Goal: Task Accomplishment & Management: Manage account settings

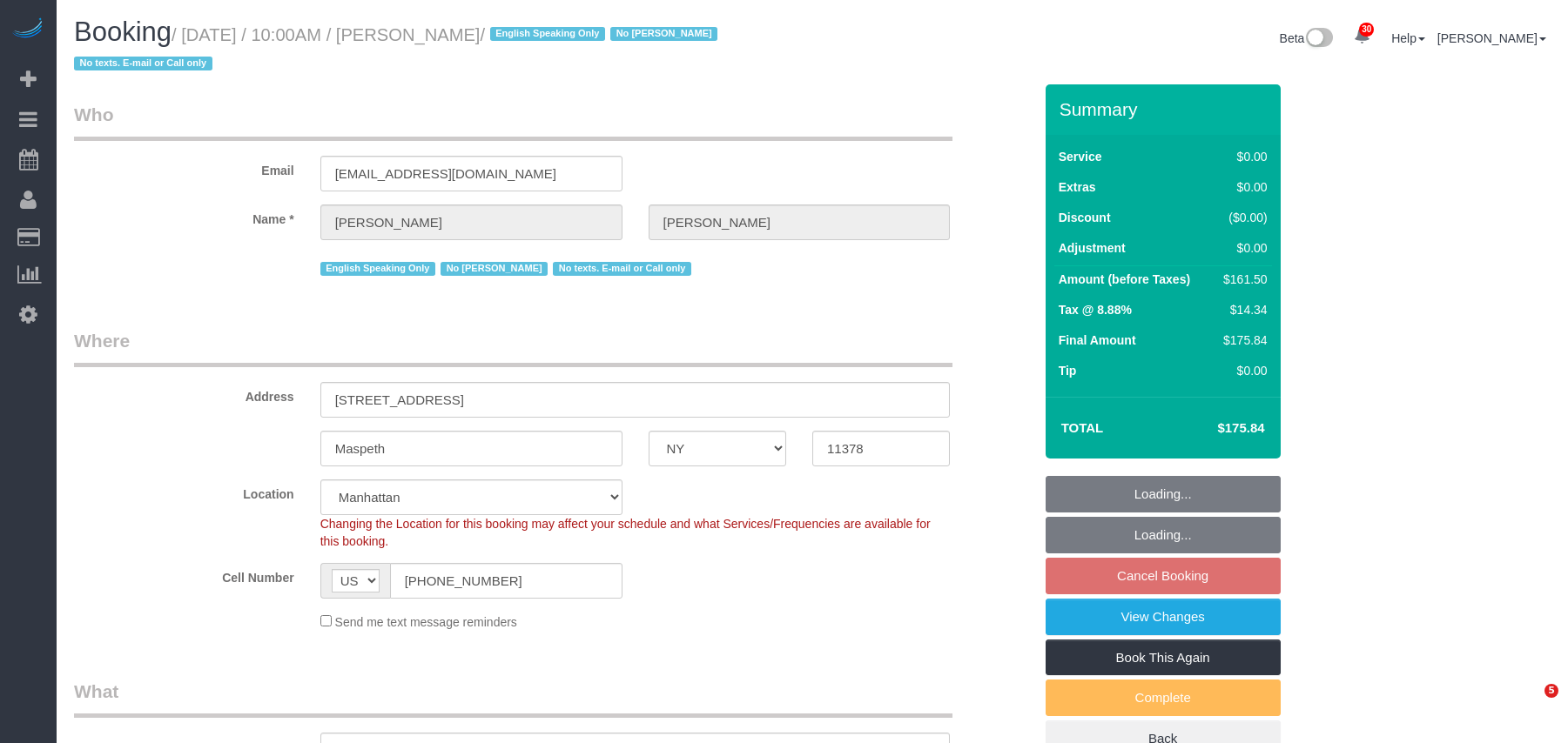
select select "NY"
select select "1"
select select "2"
select select "spot57"
select select "number:57"
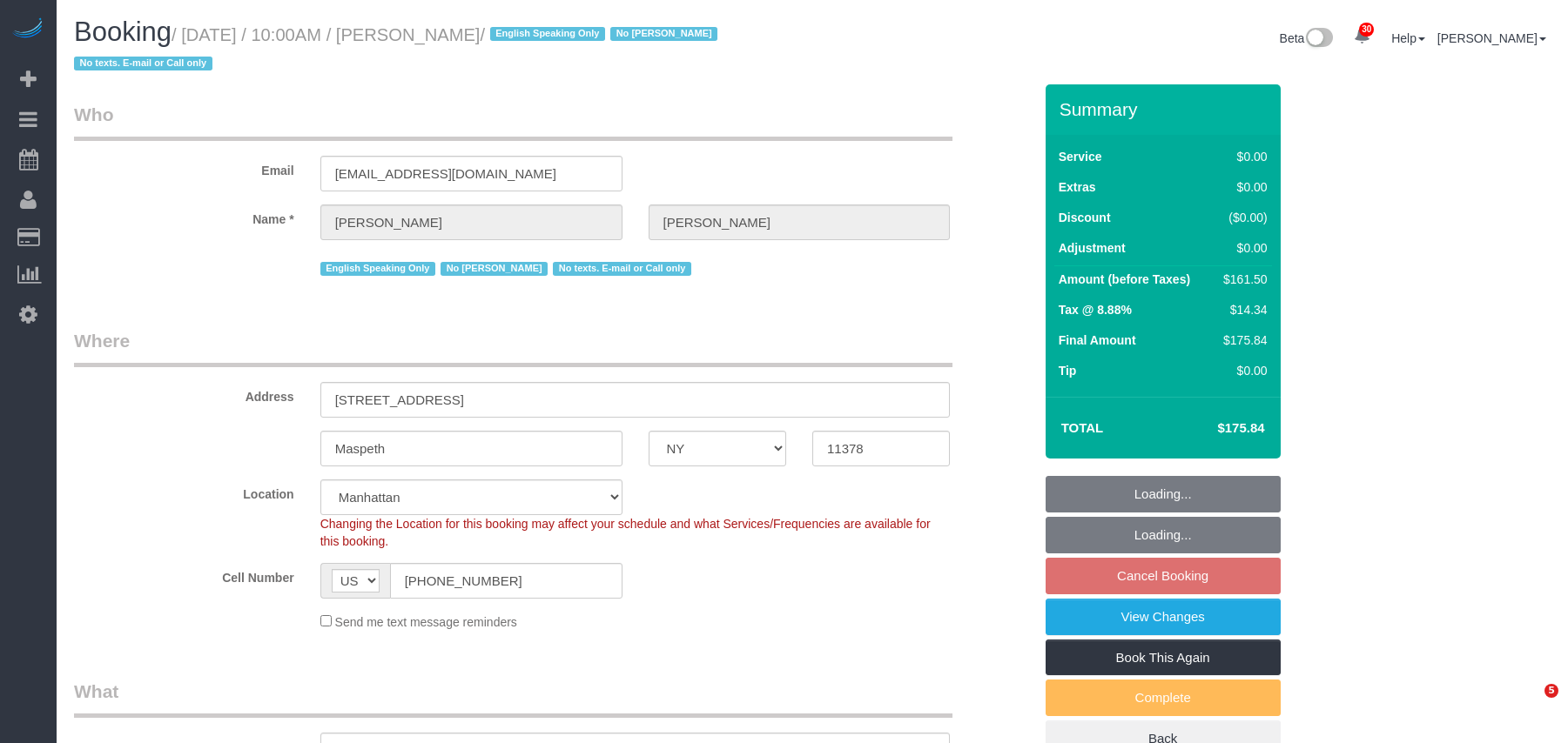
select select "number:77"
select select "number:15"
select select "number:5"
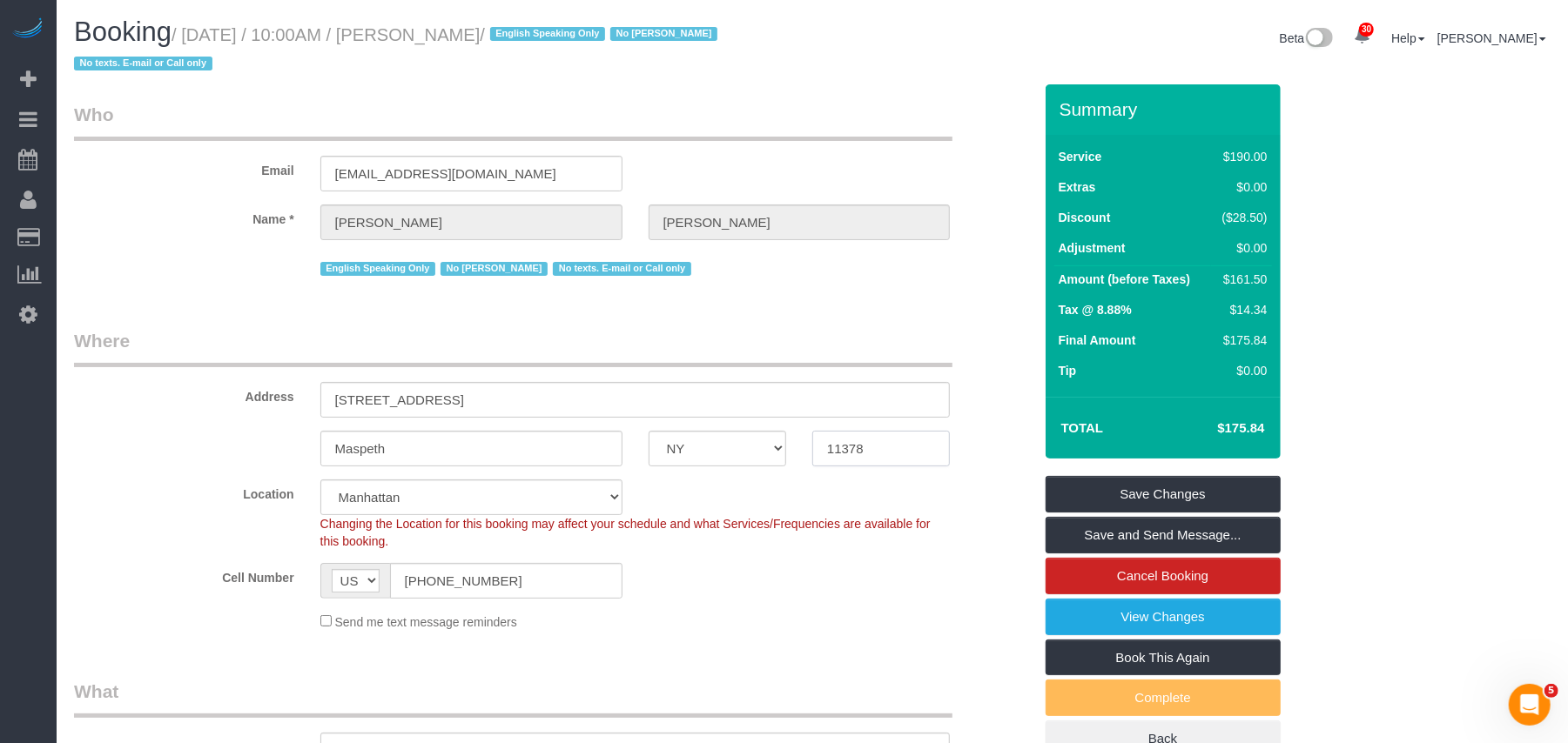
click at [844, 450] on input "11378" at bounding box center [881, 448] width 138 height 36
